Goal: Information Seeking & Learning: Understand process/instructions

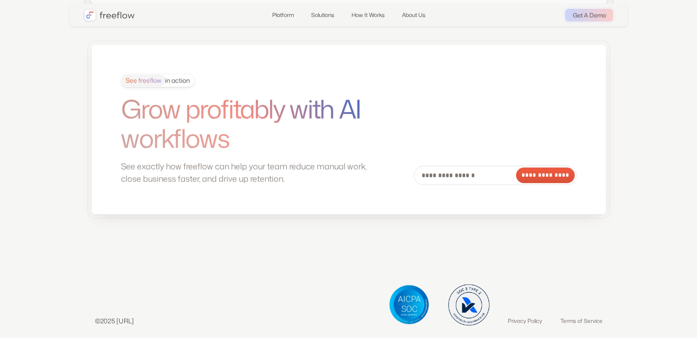
scroll to position [2513, 0]
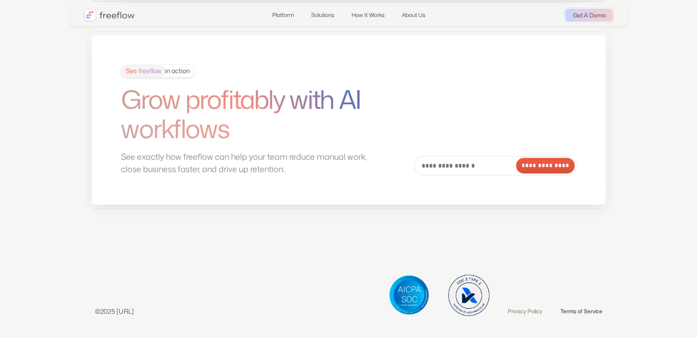
click at [571, 310] on link "Terms of Service" at bounding box center [581, 311] width 42 height 9
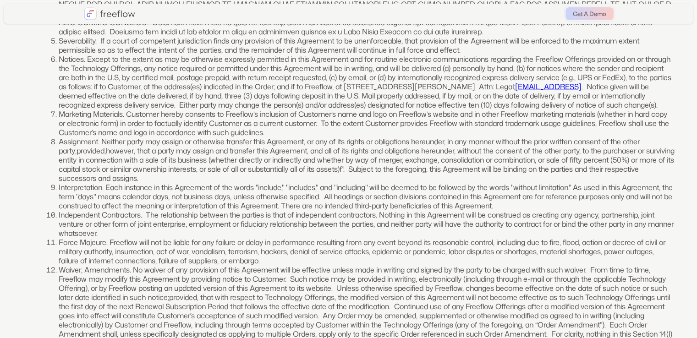
scroll to position [2837, 0]
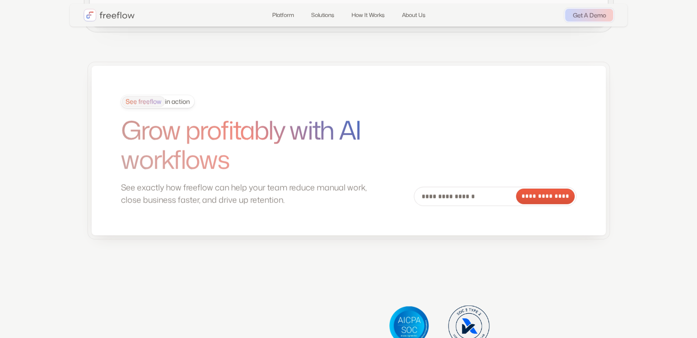
scroll to position [2513, 0]
